Goal: Entertainment & Leisure: Consume media (video, audio)

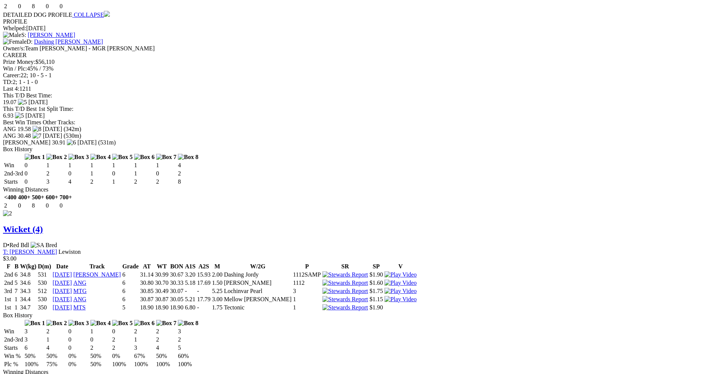
scroll to position [897, 0]
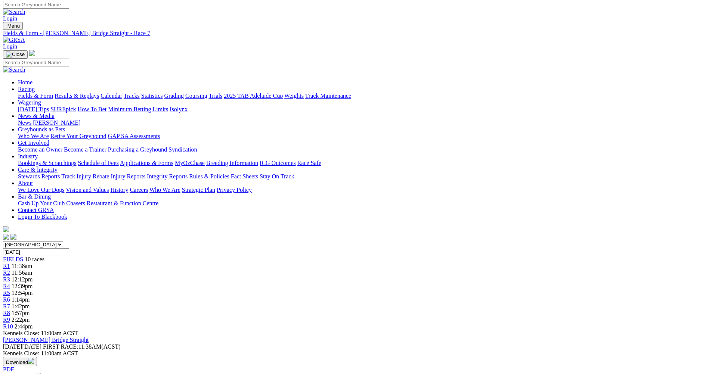
scroll to position [0, 0]
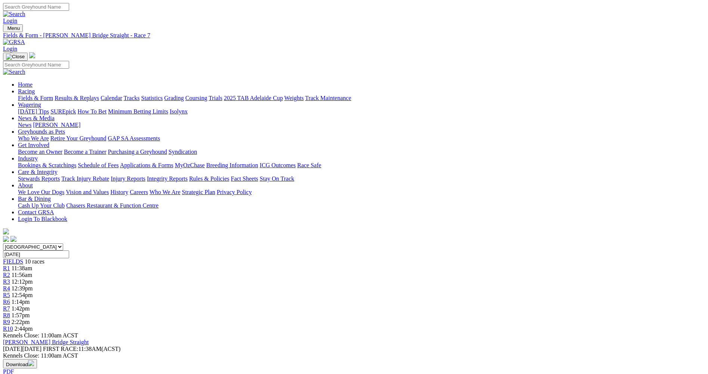
drag, startPoint x: 482, startPoint y: 116, endPoint x: 484, endPoint y: 112, distance: 4.4
click at [10, 312] on span "R8" at bounding box center [6, 315] width 7 height 6
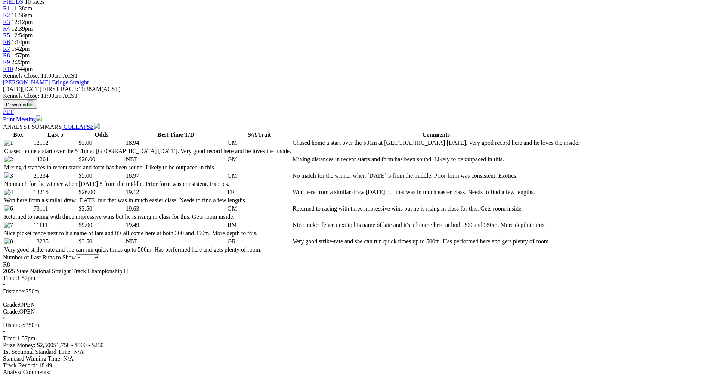
scroll to position [261, 0]
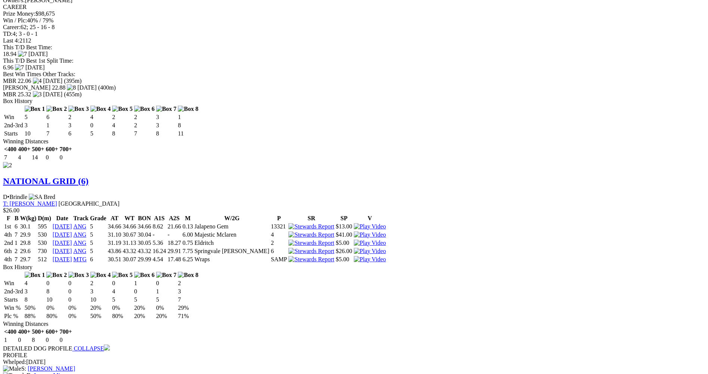
scroll to position [1009, 0]
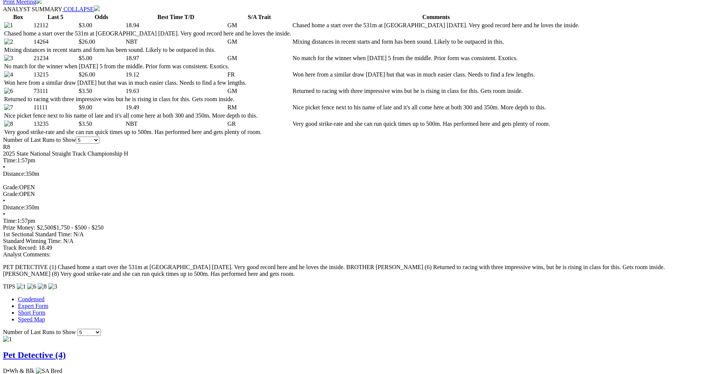
scroll to position [299, 0]
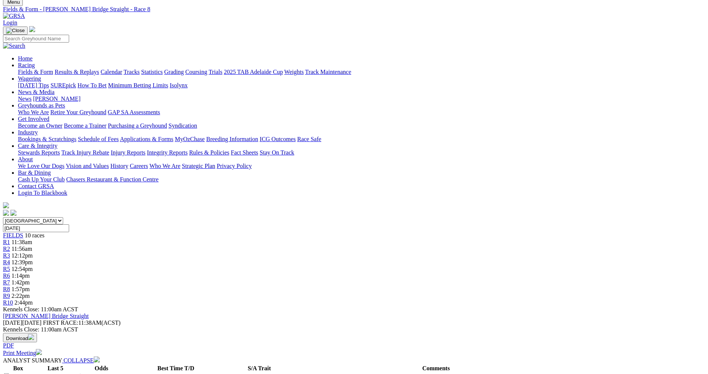
scroll to position [0, 0]
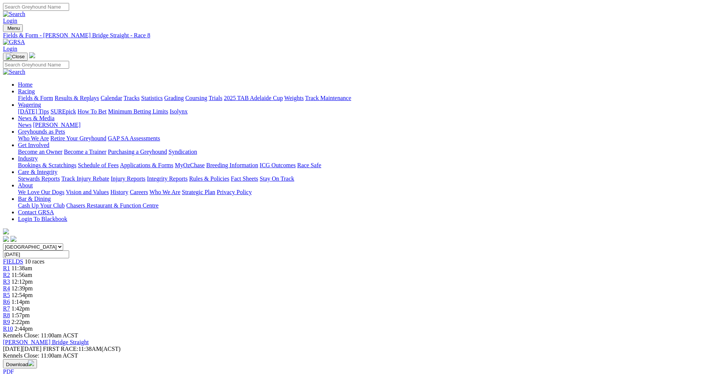
click at [30, 319] on span "2:22pm" at bounding box center [21, 322] width 18 height 6
